Goal: Information Seeking & Learning: Learn about a topic

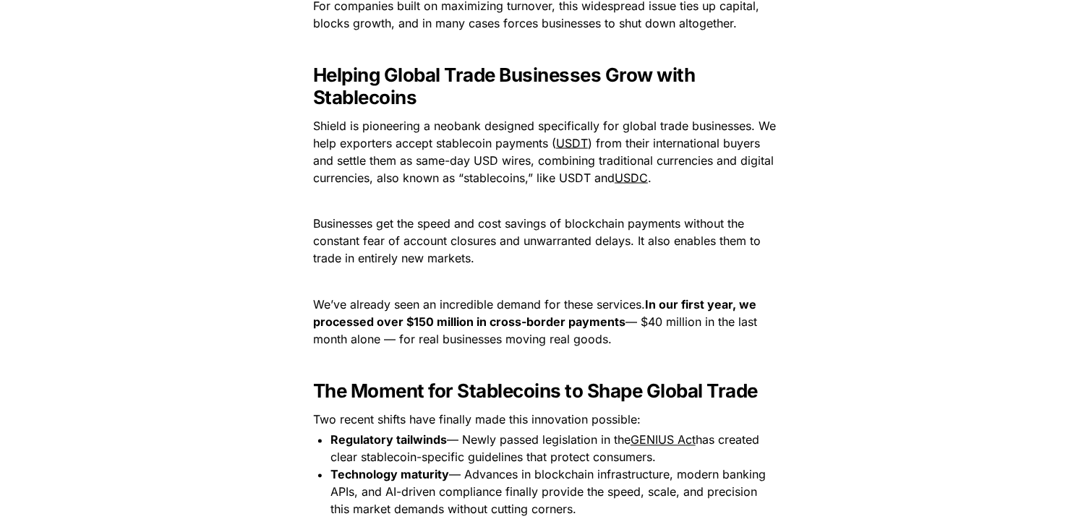
scroll to position [1152, 0]
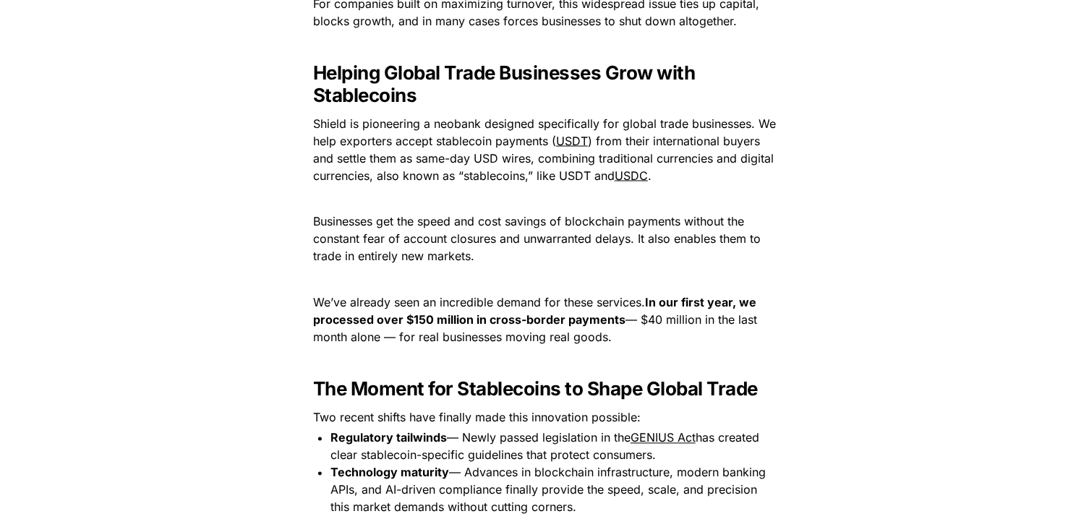
click at [558, 264] on p "Businesses get the speed and cost savings of blockchain payments without the co…" at bounding box center [544, 239] width 506 height 58
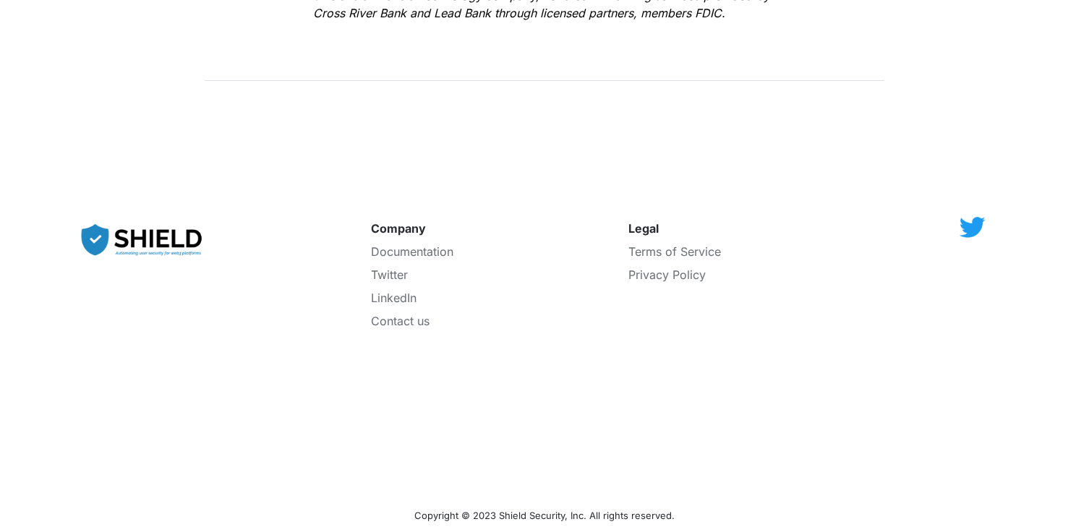
scroll to position [2711, 0]
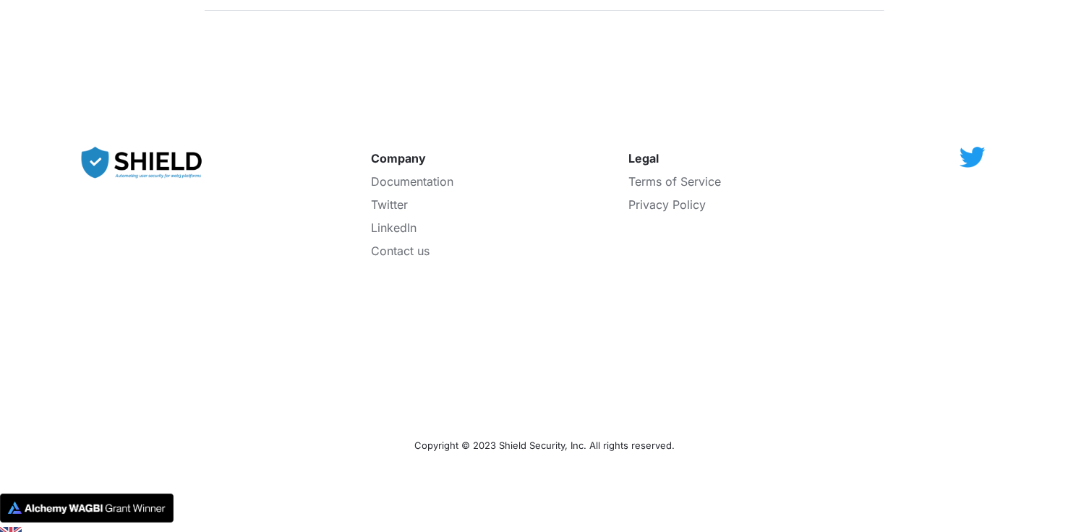
click at [163, 150] on img at bounding box center [142, 163] width 137 height 47
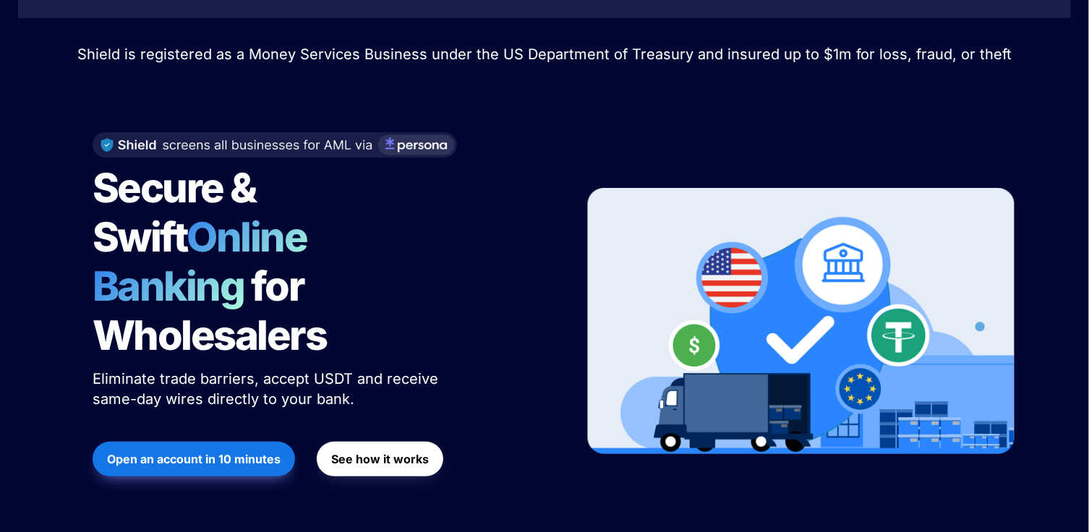
scroll to position [94, 0]
